Goal: Navigation & Orientation: Understand site structure

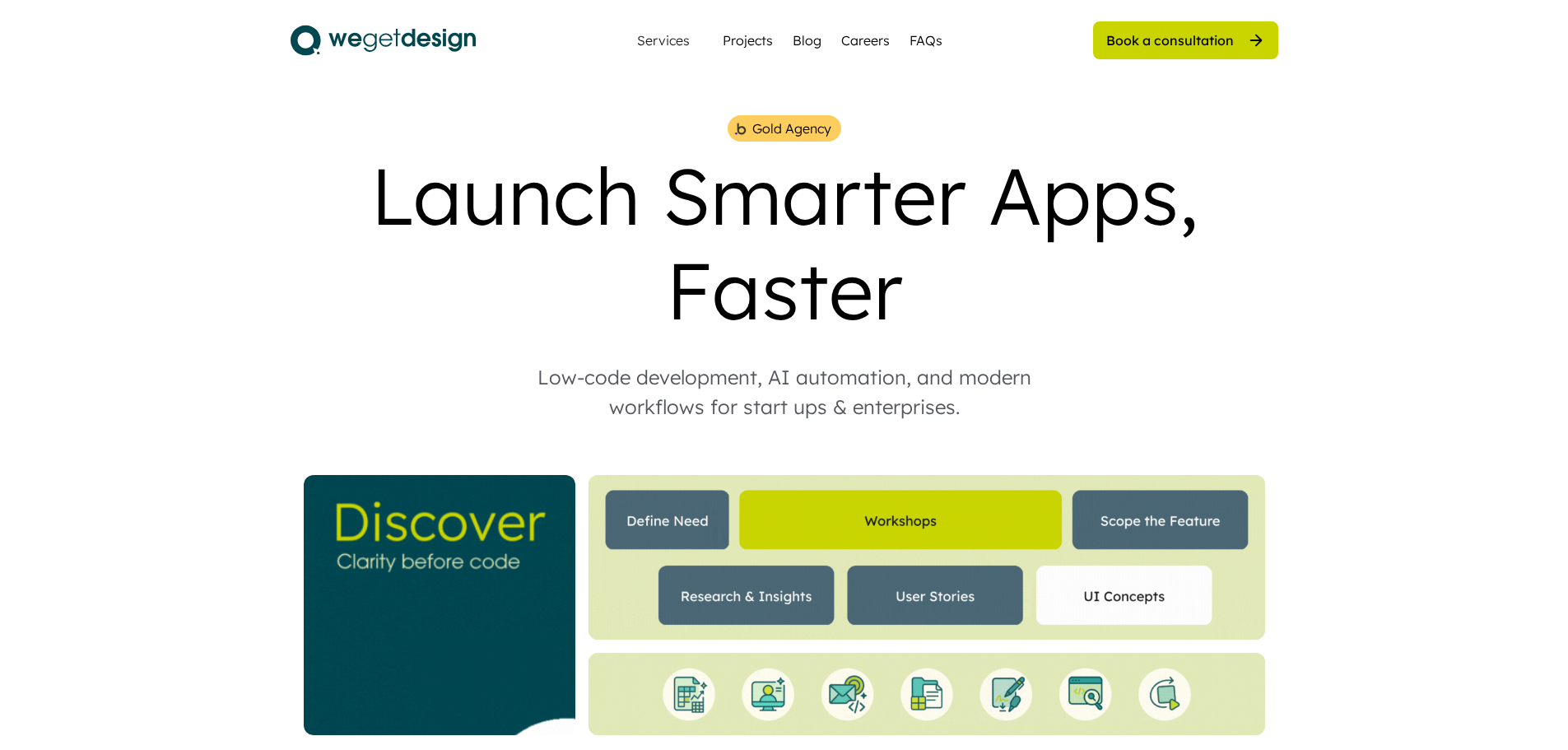
drag, startPoint x: 671, startPoint y: 420, endPoint x: 693, endPoint y: 103, distance: 317.8
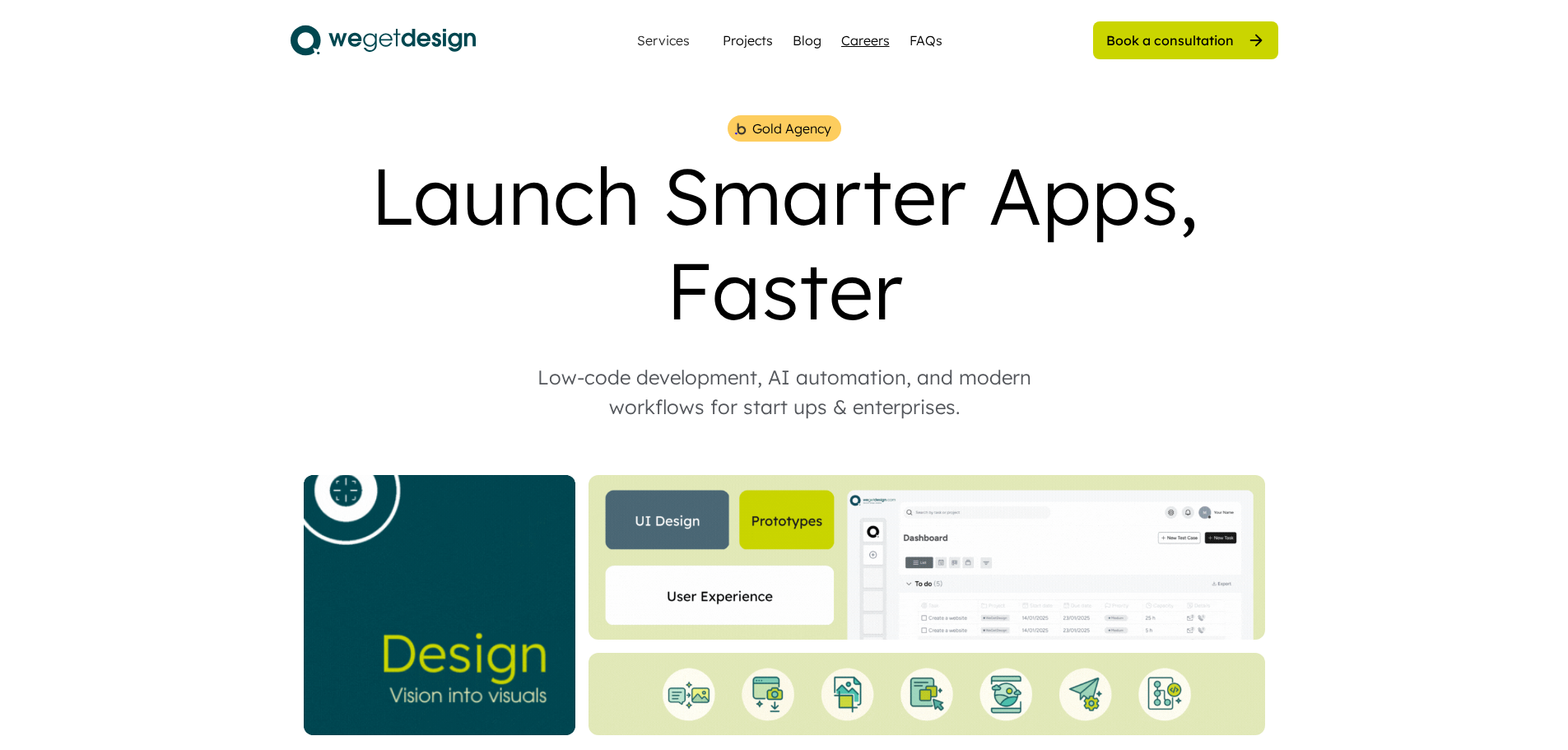
click at [841, 46] on div "Careers" at bounding box center [865, 40] width 49 height 20
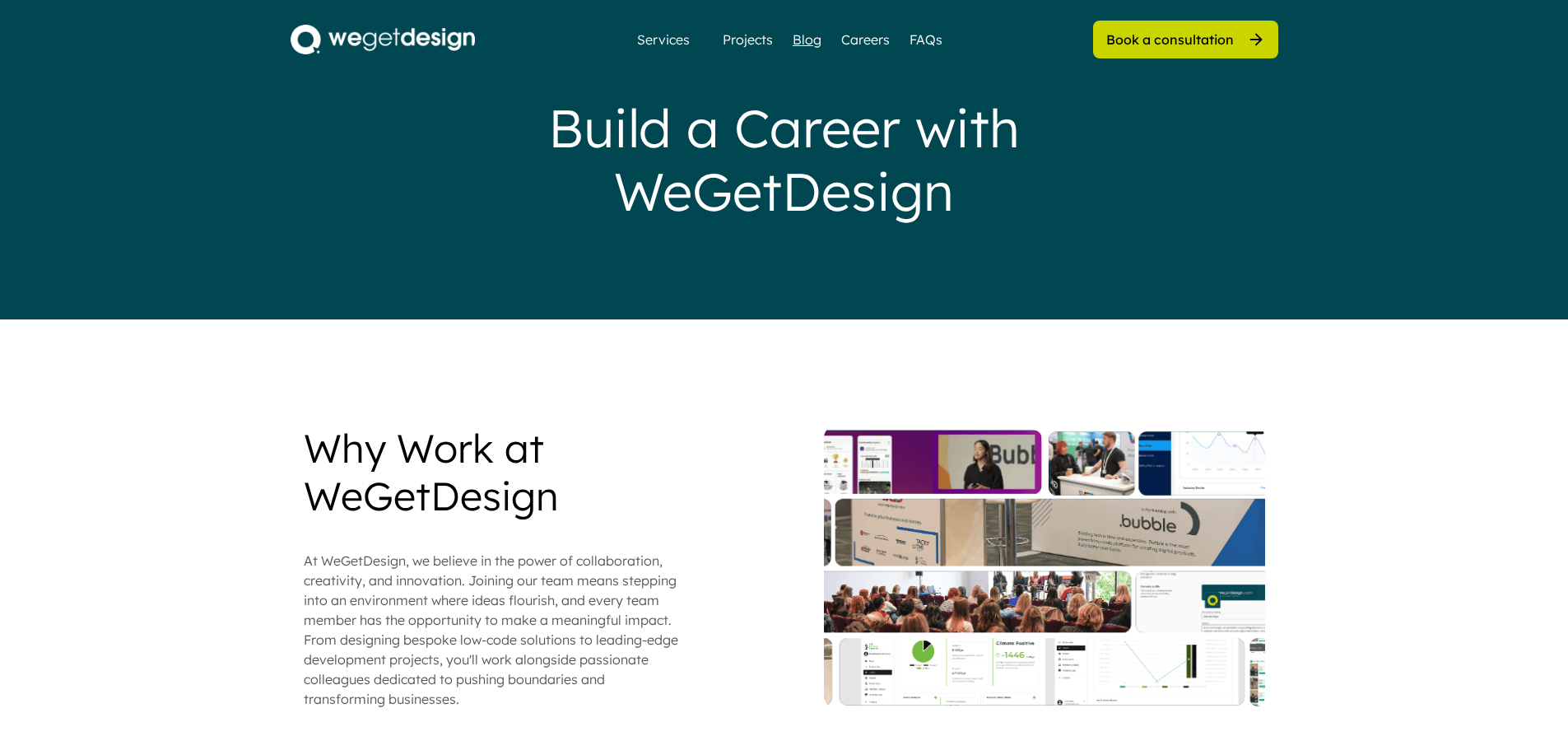
click at [802, 43] on div "Blog" at bounding box center [807, 40] width 29 height 20
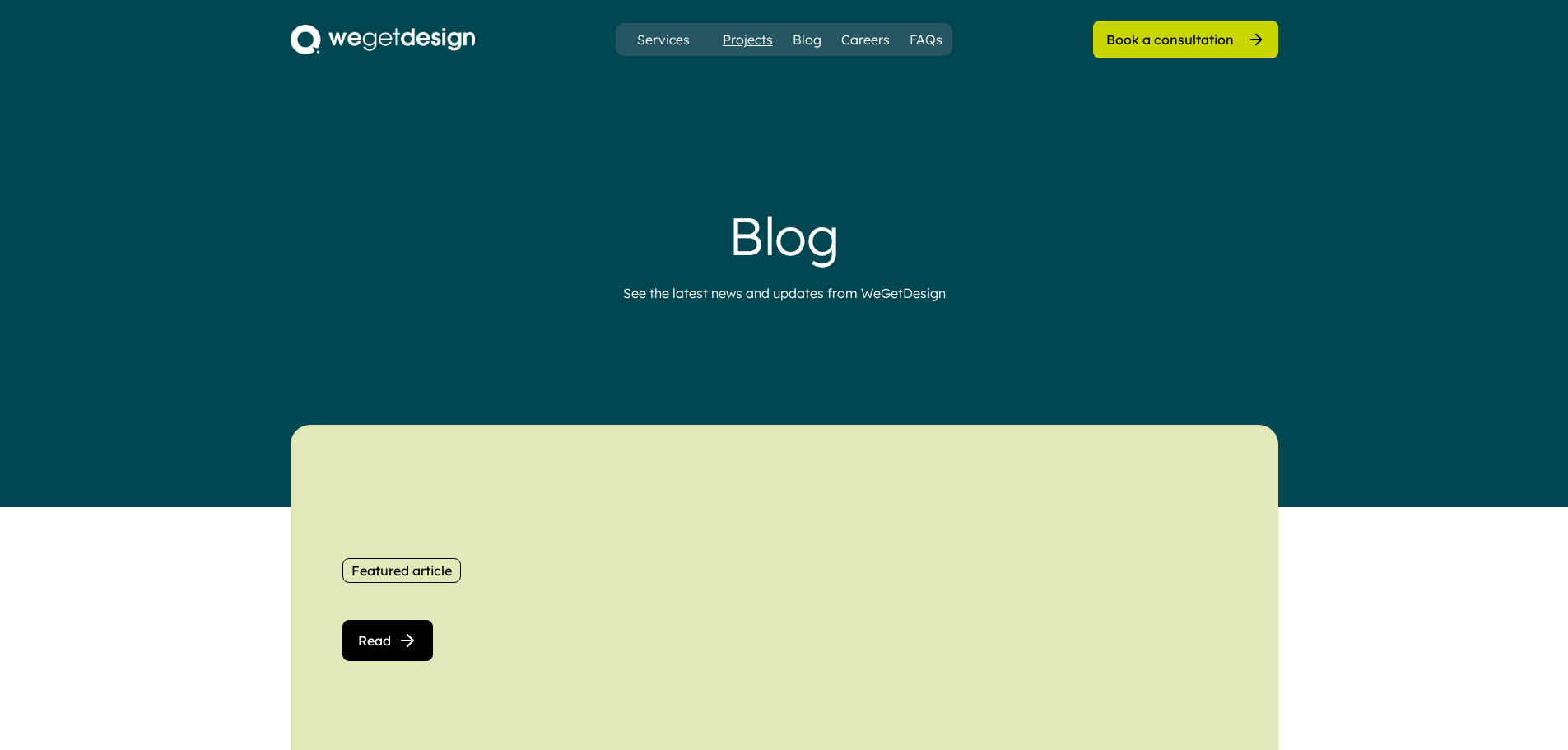
click at [757, 44] on div "Projects" at bounding box center [747, 40] width 50 height 20
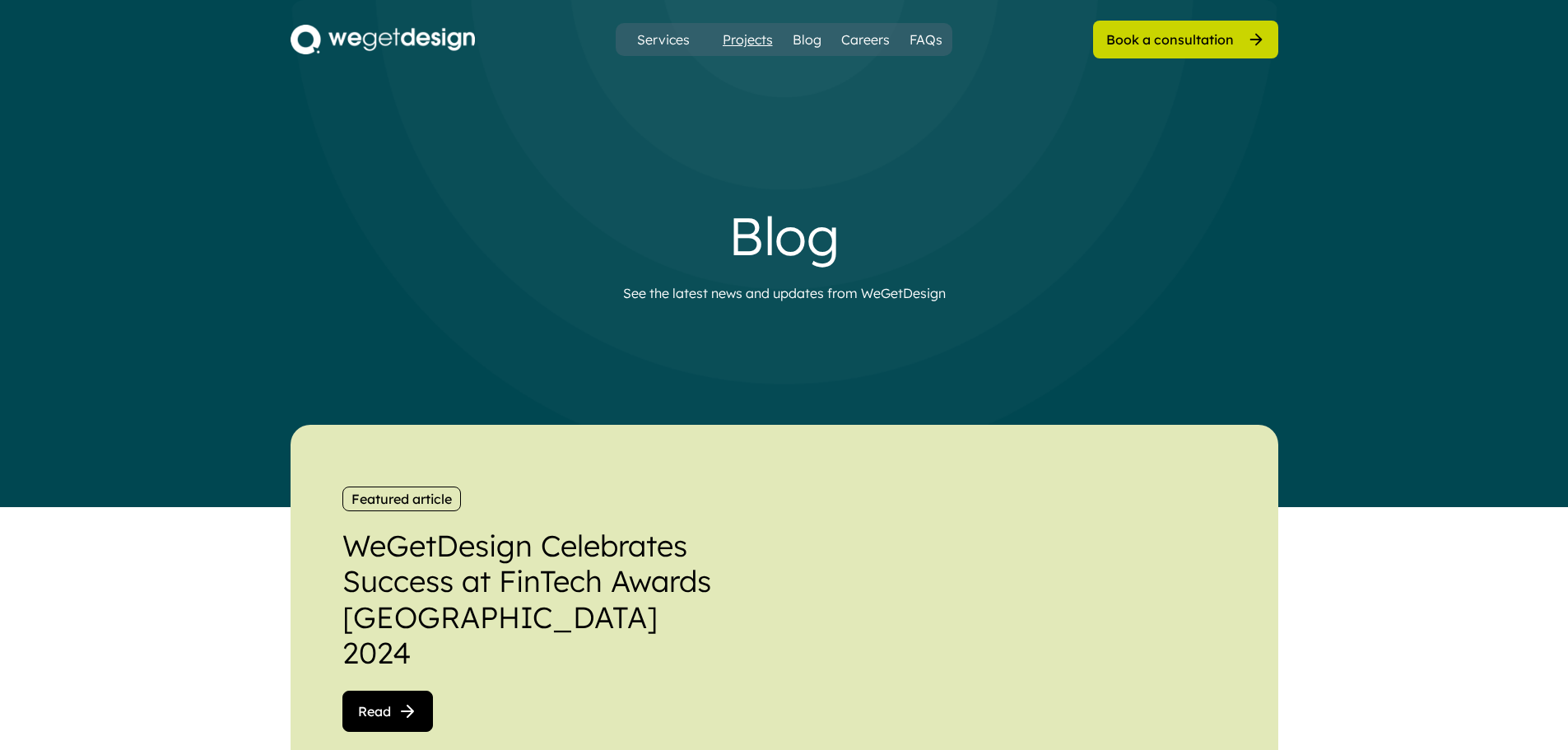
click at [757, 44] on div "Projects" at bounding box center [747, 40] width 50 height 20
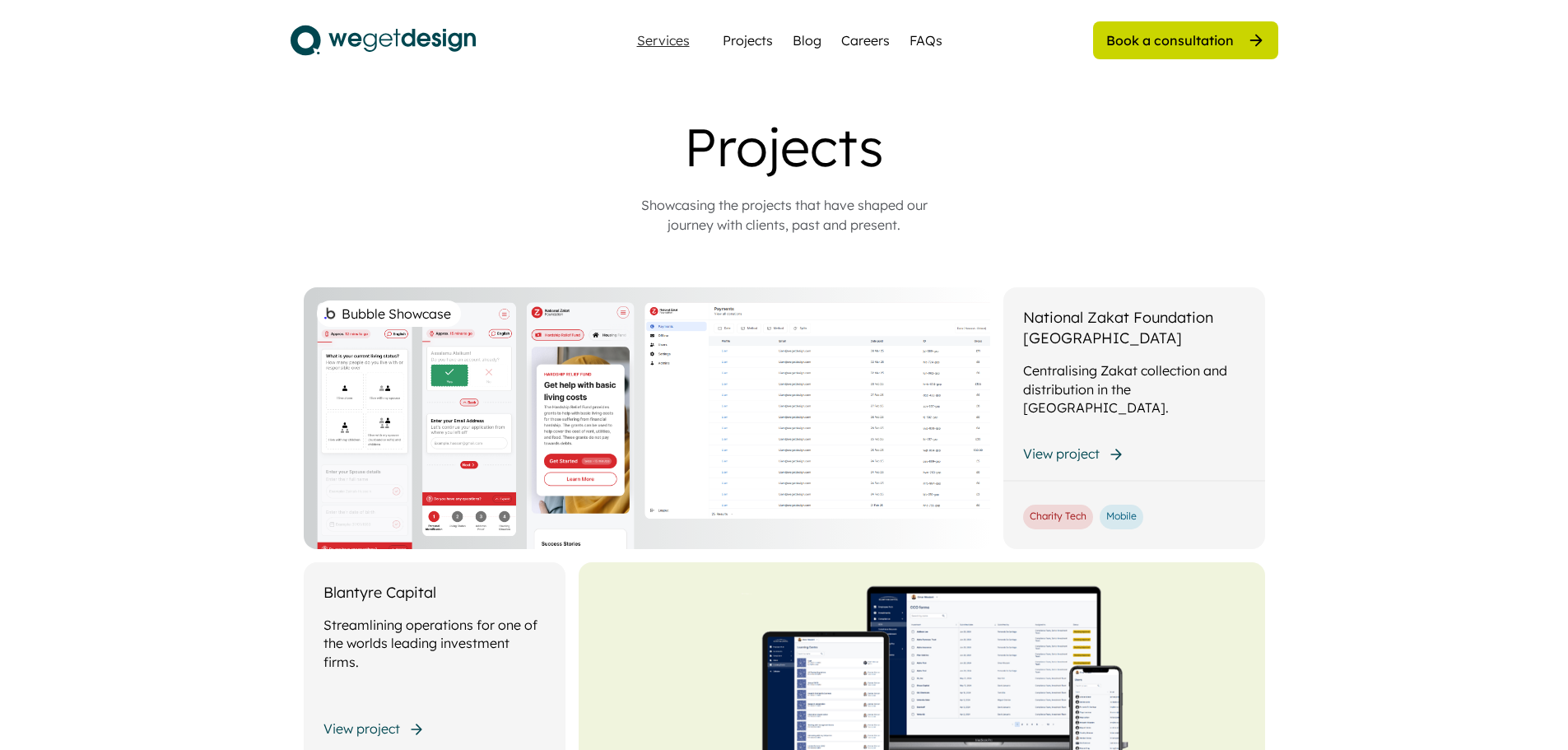
click at [654, 41] on div "Services" at bounding box center [663, 40] width 66 height 13
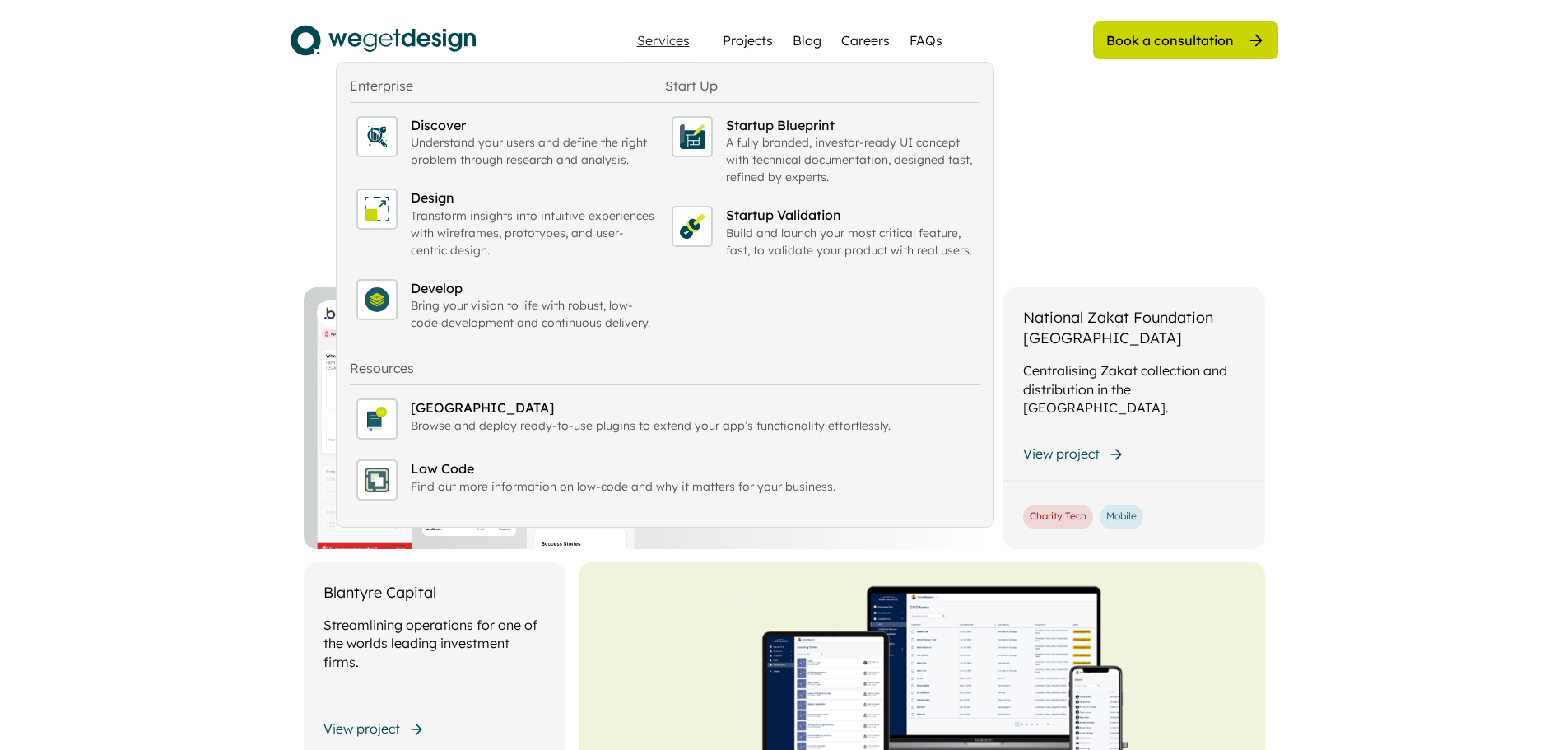
click at [904, 36] on div "Services Projects Blog Careers FAQs" at bounding box center [784, 40] width 337 height 33
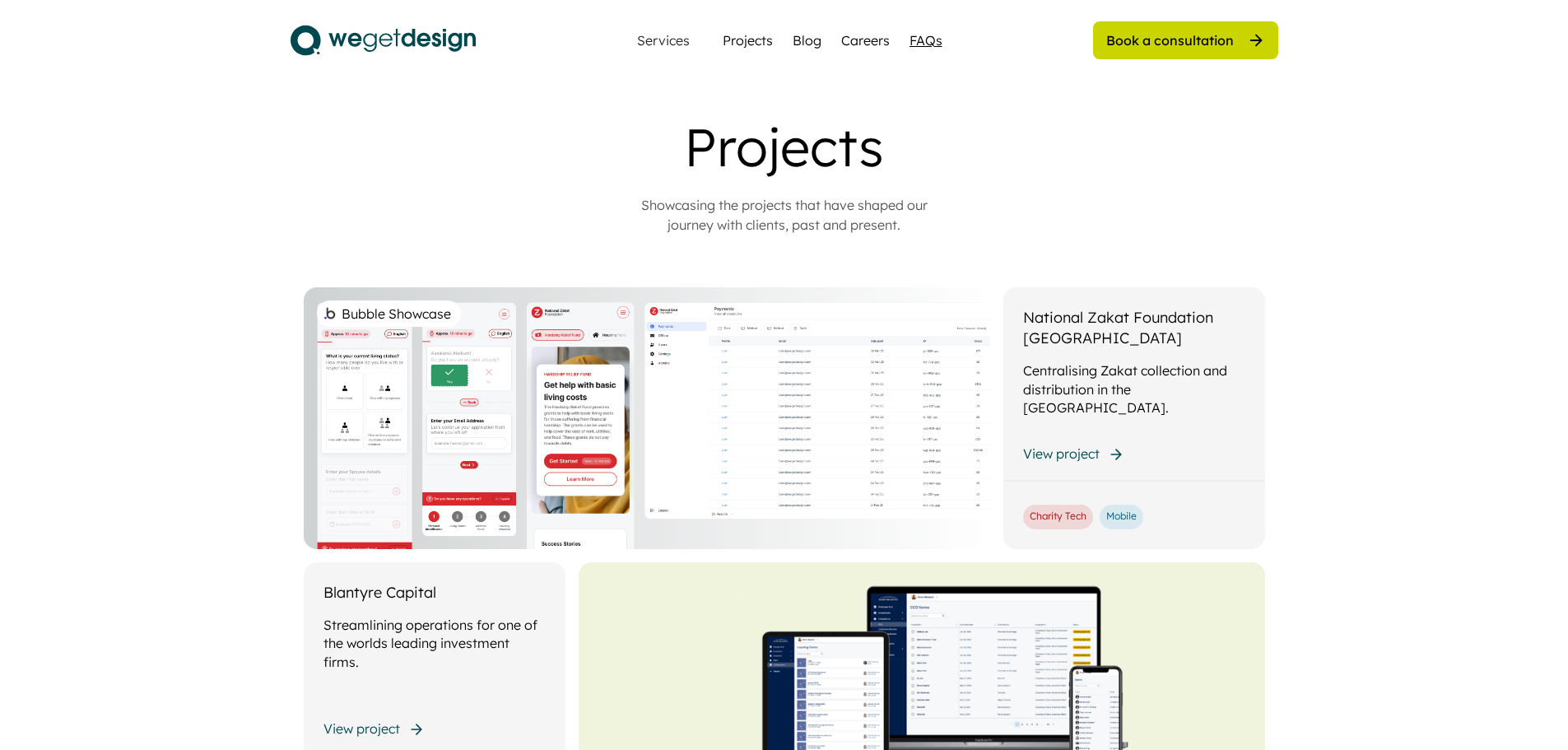
click at [913, 37] on div "FAQs" at bounding box center [926, 40] width 33 height 20
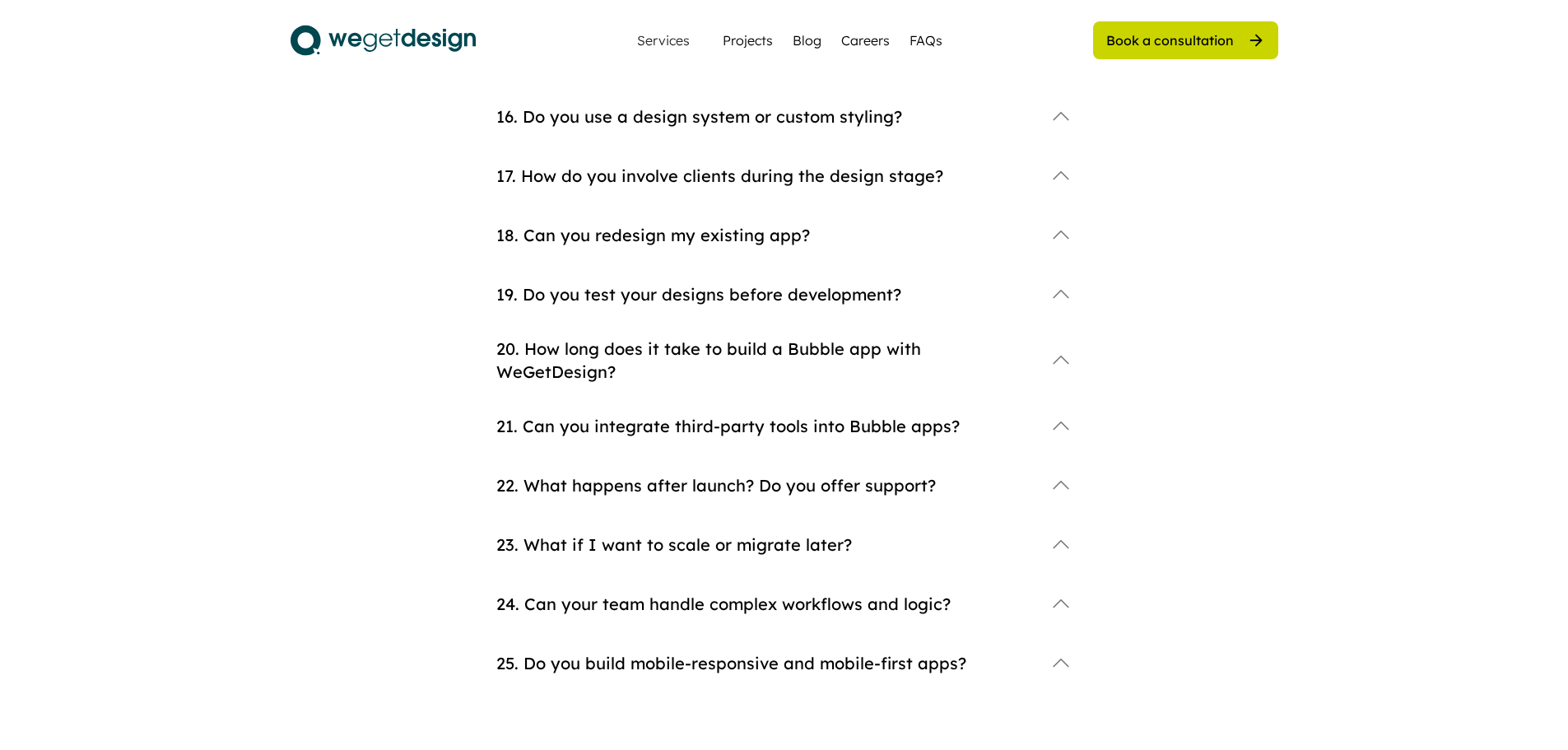
scroll to position [1619, 0]
